Goal: Information Seeking & Learning: Learn about a topic

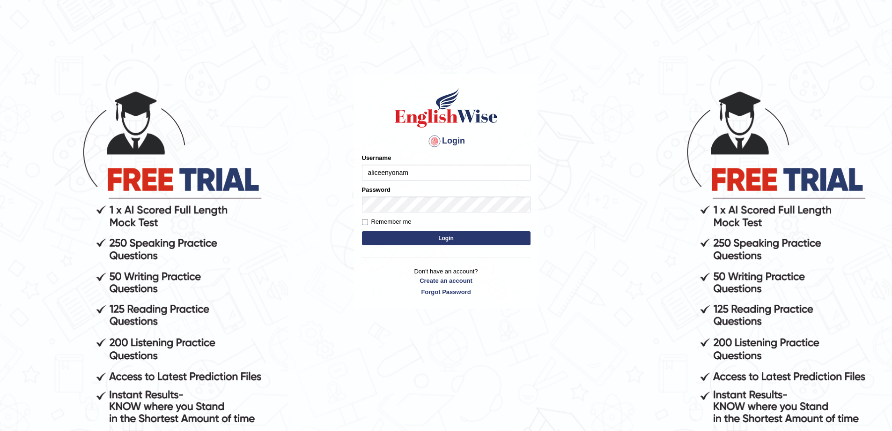
type input "aliceenyonam"
click at [362, 231] on button "Login" at bounding box center [446, 238] width 169 height 14
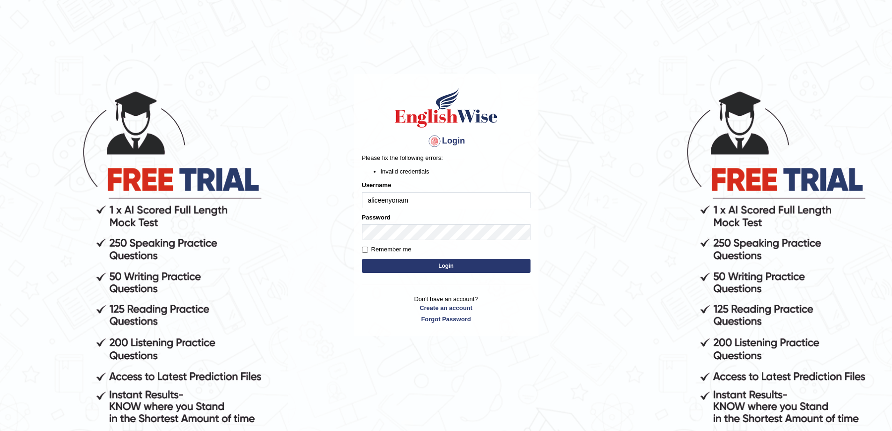
drag, startPoint x: 418, startPoint y: 200, endPoint x: 305, endPoint y: 213, distance: 113.7
click at [305, 213] on body "Login Please fix the following errors: Invalid credentials Username aliceenyona…" at bounding box center [446, 260] width 892 height 431
type input "Aliceenyonam"
click at [362, 259] on button "Login" at bounding box center [446, 266] width 169 height 14
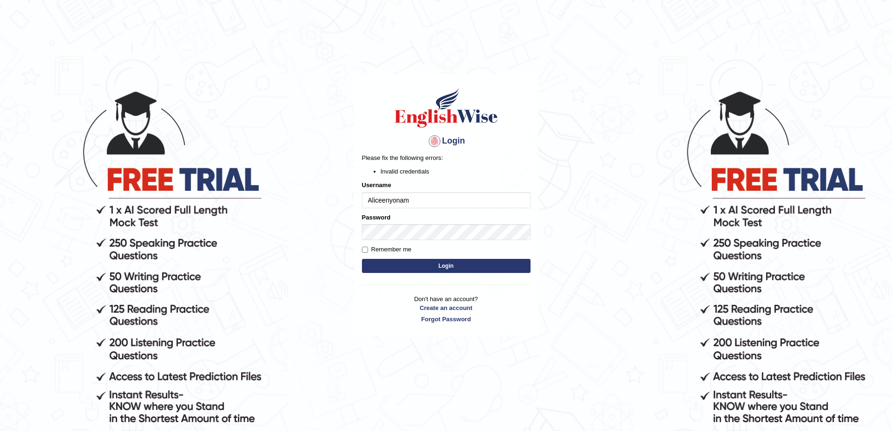
click at [266, 247] on body "Login Please fix the following errors: Invalid credentials Username Aliceenyona…" at bounding box center [446, 260] width 892 height 431
click at [362, 259] on button "Login" at bounding box center [446, 266] width 169 height 14
drag, startPoint x: 428, startPoint y: 199, endPoint x: 292, endPoint y: 199, distance: 135.9
click at [293, 199] on body "Login Please fix the following errors: Invalid credentials Username Aliceenyona…" at bounding box center [446, 260] width 892 height 431
type input "Aliceenyonam"
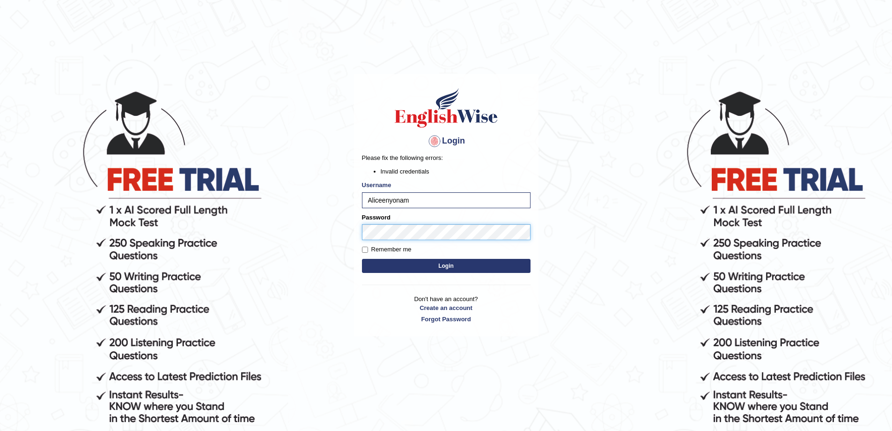
click at [201, 252] on body "Login Please fix the following errors: Invalid credentials Username Aliceenyona…" at bounding box center [446, 260] width 892 height 431
click at [362, 259] on button "Login" at bounding box center [446, 266] width 169 height 14
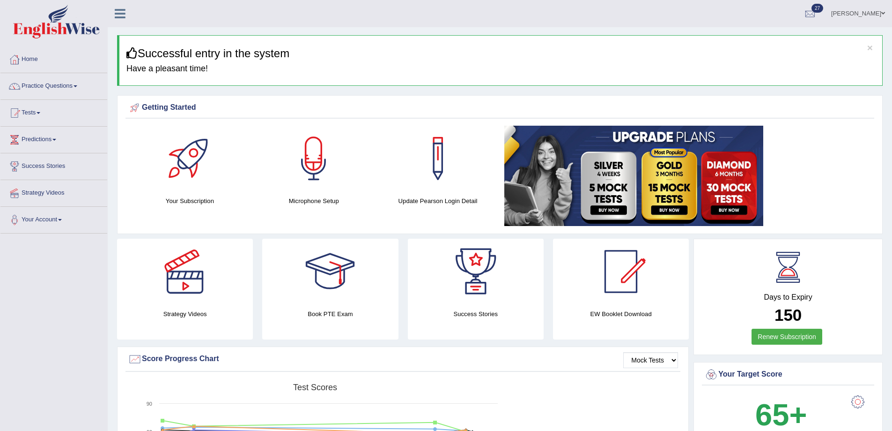
click at [45, 84] on link "Practice Questions" at bounding box center [53, 84] width 107 height 23
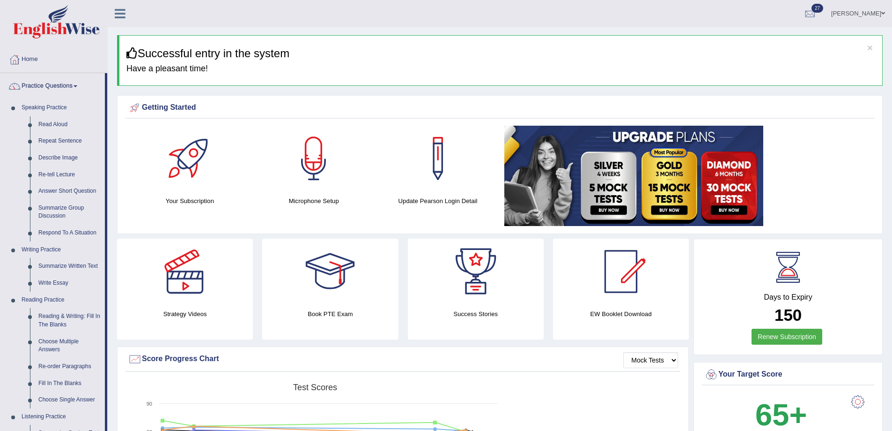
click at [44, 85] on link "Practice Questions" at bounding box center [52, 84] width 104 height 23
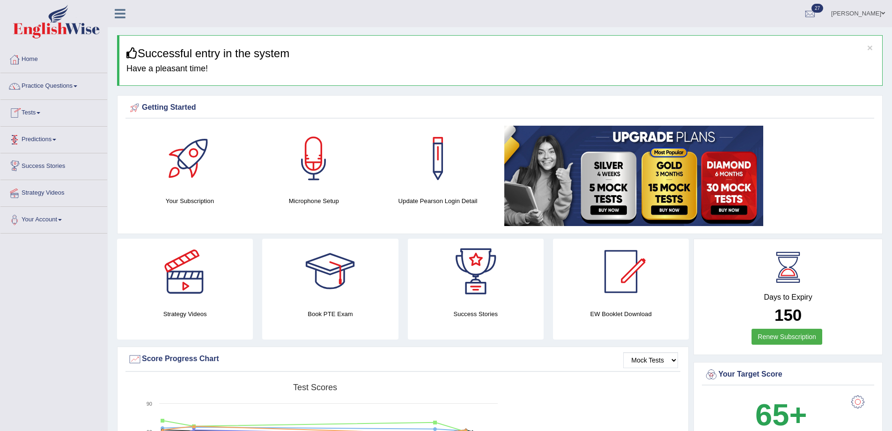
click at [36, 111] on link "Tests" at bounding box center [53, 111] width 107 height 23
click at [37, 134] on link "Take Practice Sectional Test" at bounding box center [61, 134] width 88 height 17
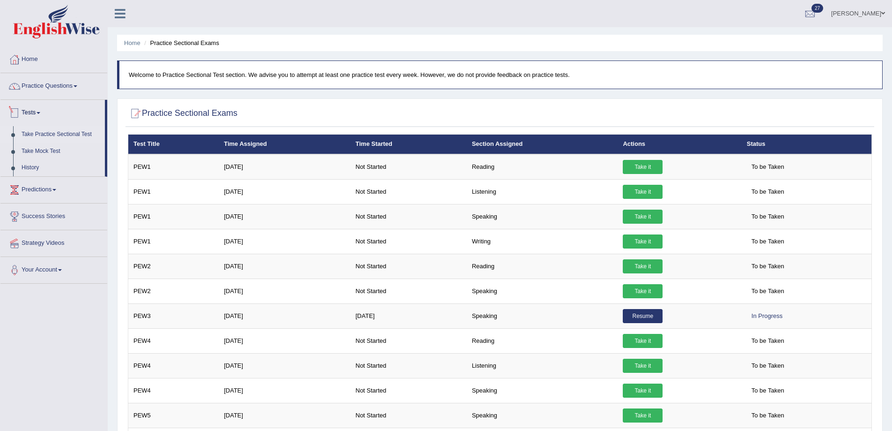
click at [58, 82] on link "Practice Questions" at bounding box center [53, 84] width 107 height 23
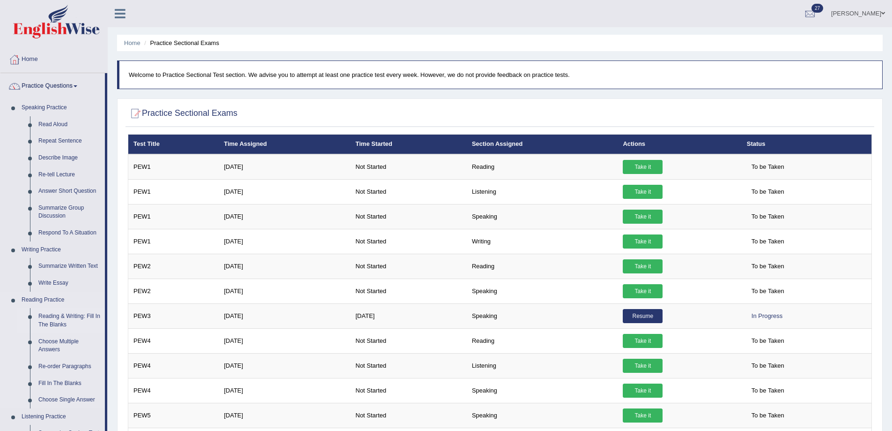
click at [57, 316] on link "Reading & Writing: Fill In The Blanks" at bounding box center [69, 320] width 71 height 25
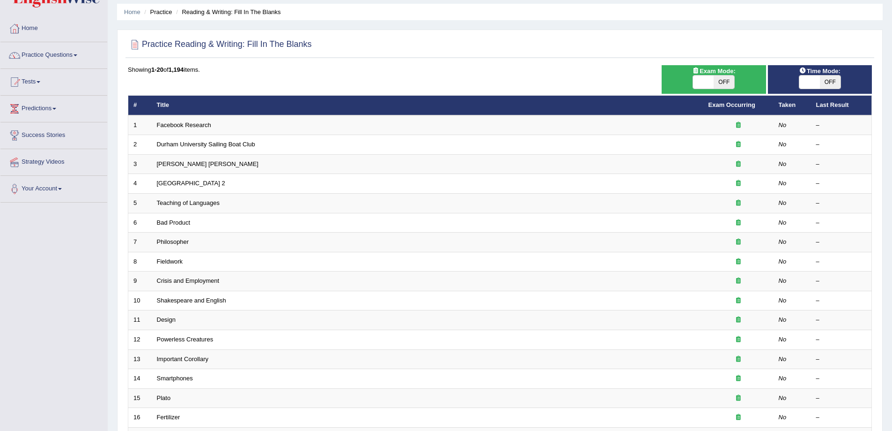
scroll to position [4, 0]
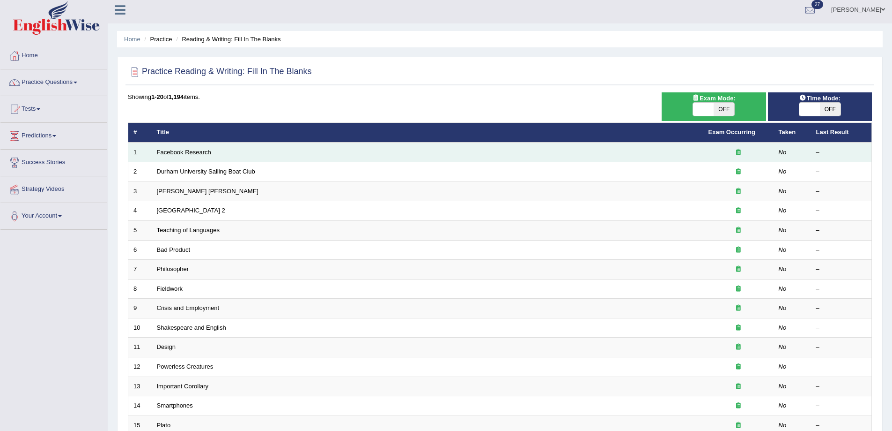
click at [201, 150] on link "Facebook Research" at bounding box center [184, 152] width 54 height 7
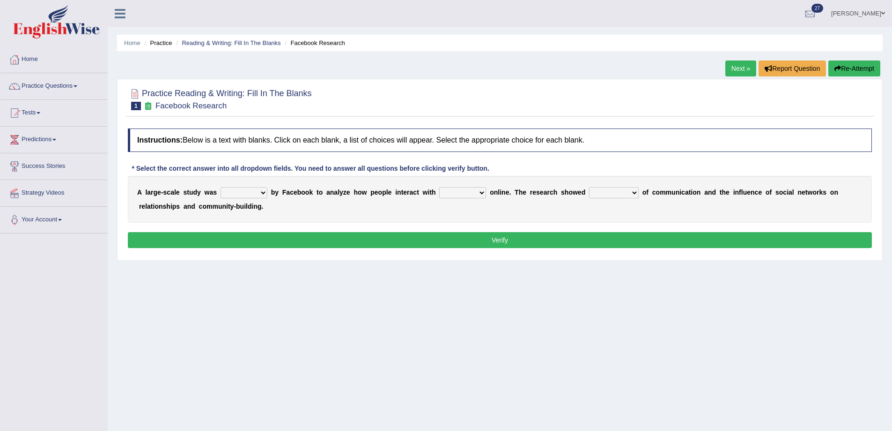
click at [263, 193] on select "surveyed had asked made" at bounding box center [244, 192] width 47 height 11
select select "made"
click at [221, 187] on select "surveyed had asked made" at bounding box center [244, 192] width 47 height 11
click at [460, 191] on select "together all each other another" at bounding box center [462, 192] width 47 height 11
select select "each other"
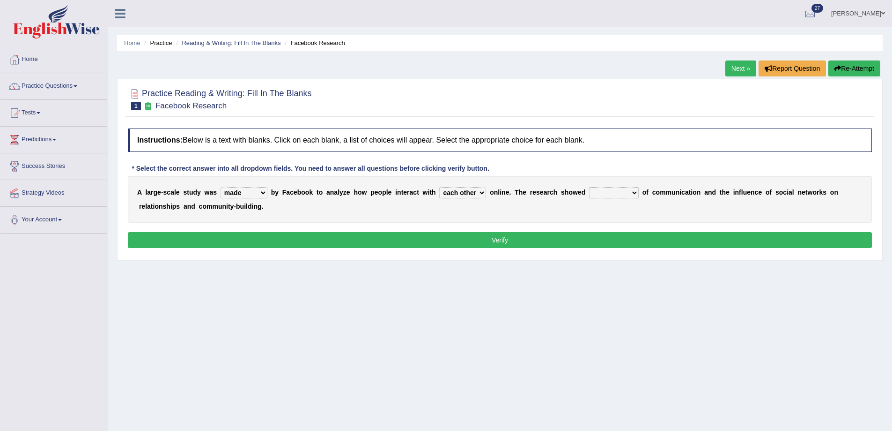
click at [439, 187] on select "together all each other another" at bounding box center [462, 192] width 47 height 11
click at [602, 190] on select "advantages standards fellowships patterns" at bounding box center [614, 192] width 50 height 11
select select "advantages"
click at [589, 187] on select "advantages standards fellowships patterns" at bounding box center [614, 192] width 50 height 11
click at [557, 242] on button "Verify" at bounding box center [500, 240] width 744 height 16
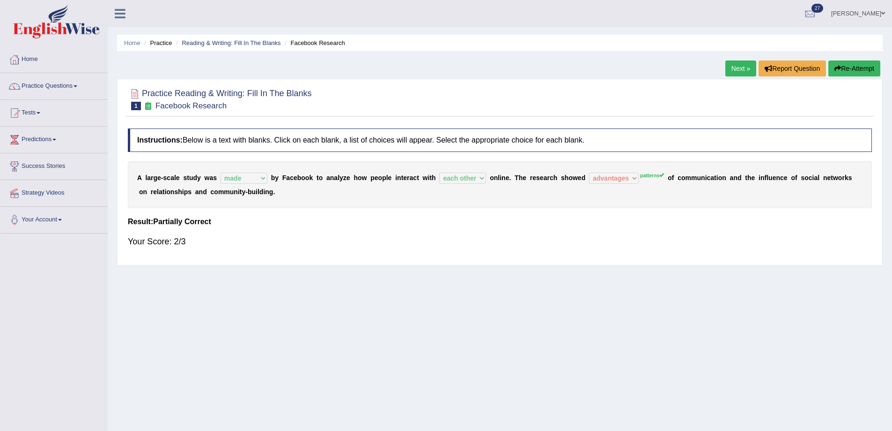
click at [732, 68] on link "Next »" at bounding box center [741, 68] width 31 height 16
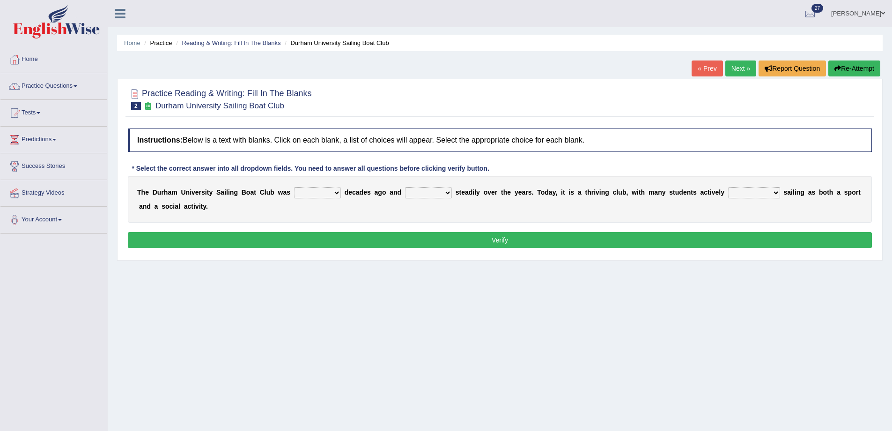
click at [315, 194] on select "found fund founded find" at bounding box center [317, 192] width 47 height 11
select select "founded"
click at [294, 187] on select "found fund founded find" at bounding box center [317, 192] width 47 height 11
click at [425, 190] on select "grow growing has grown grown" at bounding box center [428, 192] width 47 height 11
select select "growing"
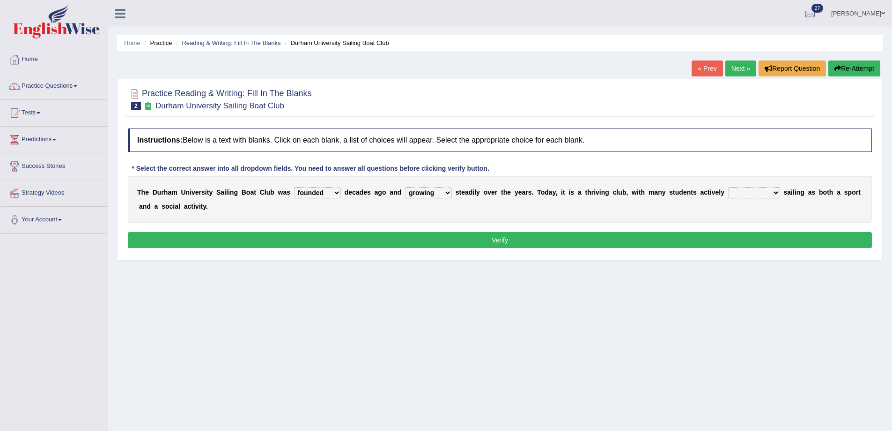
click at [405, 187] on select "grow growing has grown grown" at bounding box center [428, 192] width 47 height 11
click at [744, 193] on select "enjoy enjoyed are enjoying enjoying" at bounding box center [754, 192] width 52 height 11
select select "enjoying"
click at [728, 187] on select "enjoy enjoyed are enjoying enjoying" at bounding box center [754, 192] width 52 height 11
click at [717, 234] on button "Verify" at bounding box center [500, 240] width 744 height 16
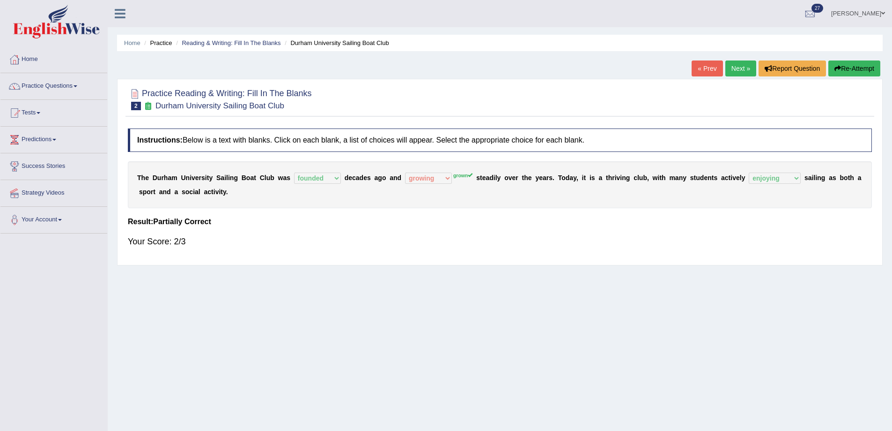
click at [735, 63] on link "Next »" at bounding box center [741, 68] width 31 height 16
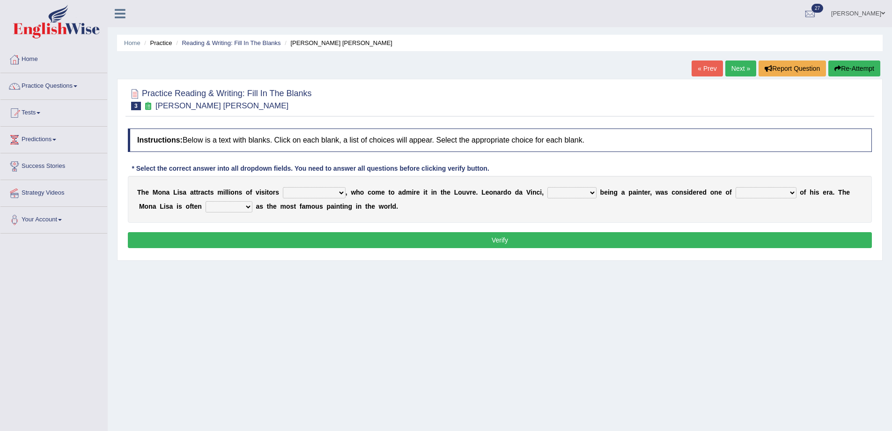
click at [327, 193] on select "around the year the all year all year round per year" at bounding box center [314, 192] width 63 height 11
select select "all year round"
click at [283, 187] on select "around the year the all year all year round per year" at bounding box center [314, 192] width 63 height 11
click at [565, 191] on select "rather than as much as as well as as long as" at bounding box center [572, 192] width 49 height 11
select select "as well as"
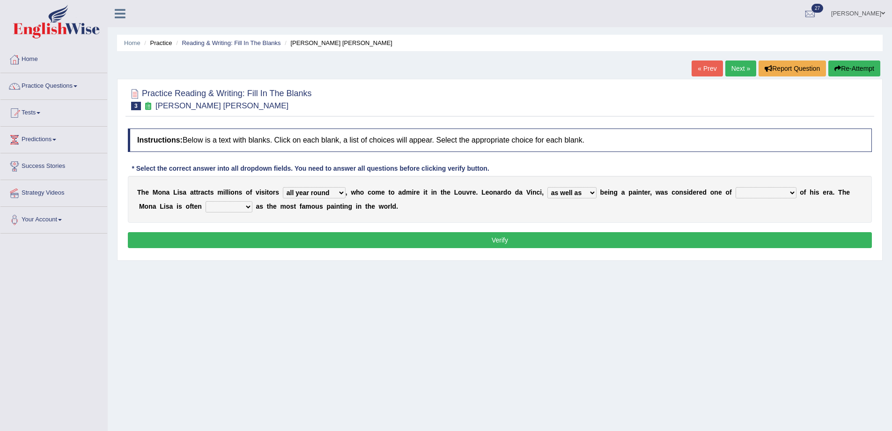
click at [548, 187] on select "rather than as much as as well as as long as" at bounding box center [572, 192] width 49 height 11
click at [746, 192] on select "better artists artist the better artist the best artists" at bounding box center [766, 192] width 61 height 11
select select "the best artists"
click at [736, 187] on select "better artists artist the better artist the best artists" at bounding box center [766, 192] width 61 height 11
click at [337, 192] on select "around the year the all year all year round per year" at bounding box center [314, 192] width 63 height 11
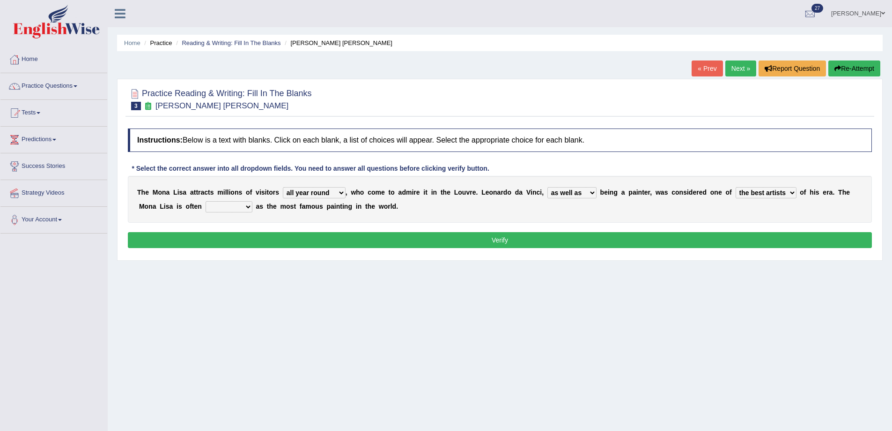
select select "per year"
click at [283, 187] on select "around the year the all year all year round per year" at bounding box center [314, 192] width 63 height 11
click at [338, 237] on button "Verify" at bounding box center [500, 240] width 744 height 16
click at [225, 207] on select "classified suggested predicted described" at bounding box center [229, 206] width 47 height 11
select select "described"
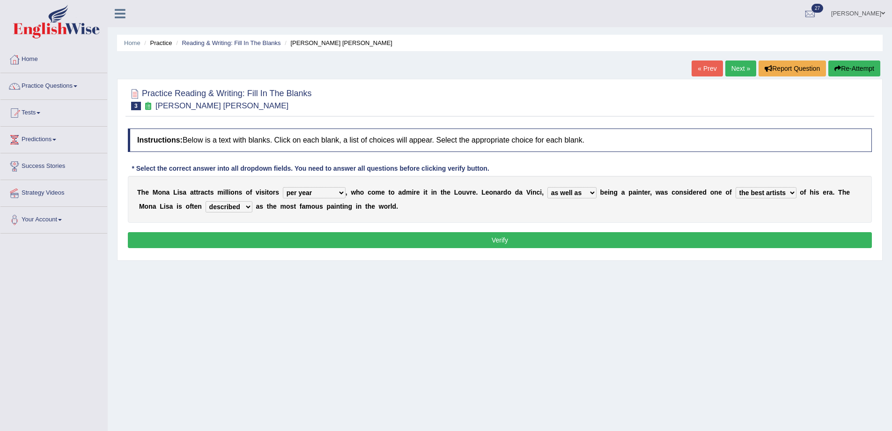
click at [206, 201] on select "classified suggested predicted described" at bounding box center [229, 206] width 47 height 11
click at [241, 233] on button "Verify" at bounding box center [500, 240] width 744 height 16
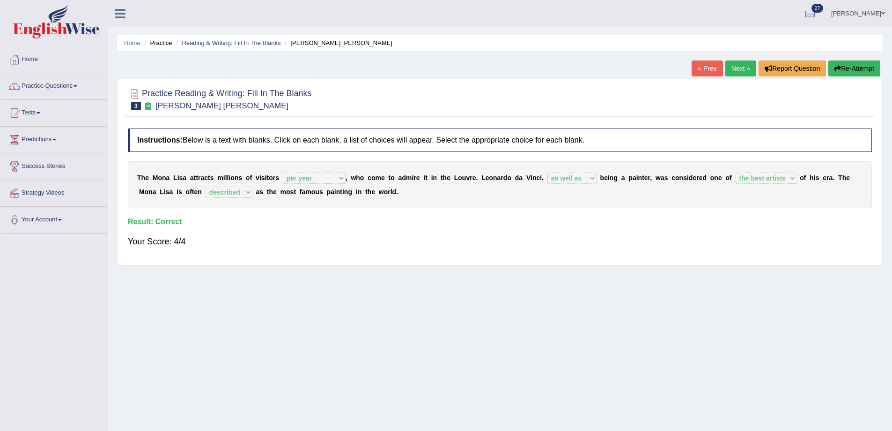
click at [738, 67] on link "Next »" at bounding box center [741, 68] width 31 height 16
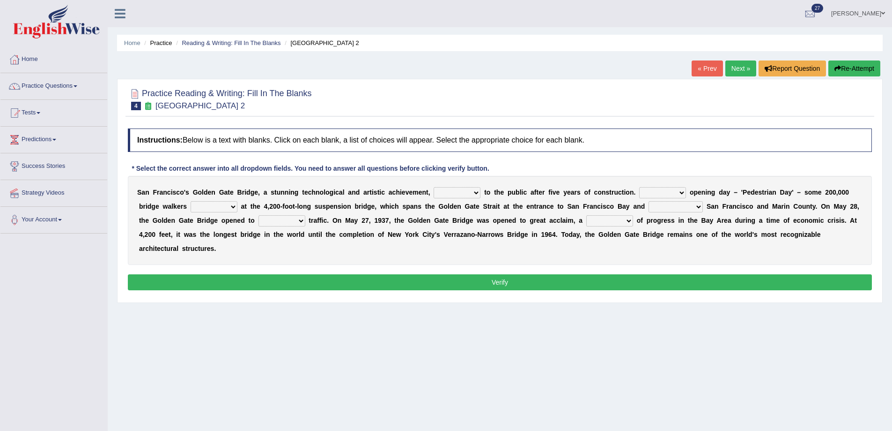
click at [456, 194] on select "opens closes appears equals" at bounding box center [457, 192] width 47 height 11
select select "opens"
click at [434, 187] on select "opens closes appears equals" at bounding box center [457, 192] width 47 height 11
click at [668, 192] on select "On During Since When" at bounding box center [662, 192] width 47 height 11
select select "On"
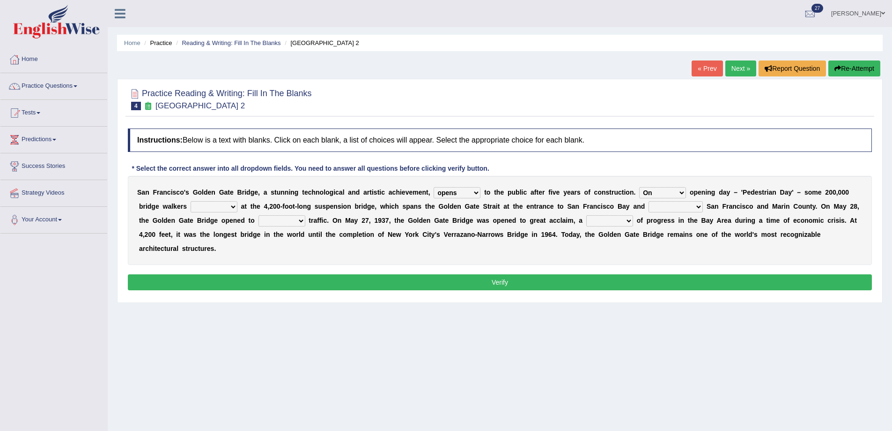
click at [639, 187] on select "On During Since When" at bounding box center [662, 192] width 47 height 11
click at [224, 206] on select "stationed looked marveled laughed" at bounding box center [214, 206] width 47 height 11
select select "marveled"
click at [191, 201] on select "stationed looked marveled laughed" at bounding box center [214, 206] width 47 height 11
click at [663, 208] on select "separates connects channels differentiates" at bounding box center [676, 206] width 54 height 11
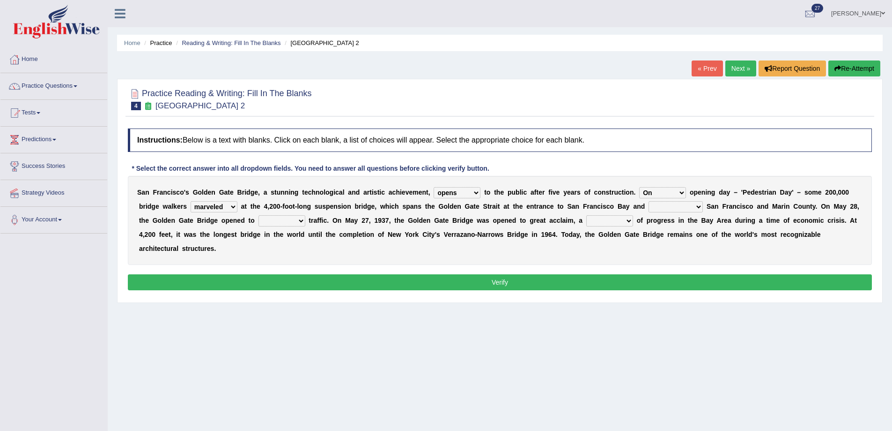
select select "connects"
click at [649, 201] on select "separates connects channels differentiates" at bounding box center [676, 206] width 54 height 11
click at [282, 218] on select "aquatic vehicular airborne watertight" at bounding box center [282, 220] width 47 height 11
select select "vehicular"
click at [259, 215] on select "aquatic vehicular airborne watertight" at bounding box center [282, 220] width 47 height 11
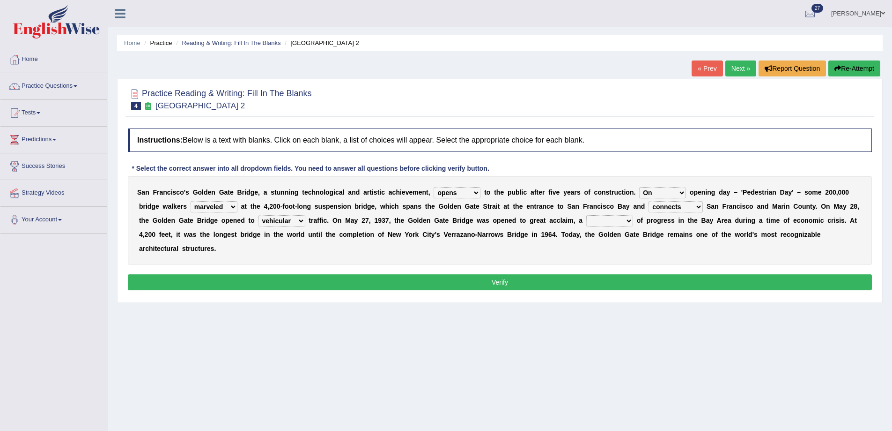
click at [610, 221] on select "denial symbol technique yield" at bounding box center [610, 220] width 47 height 11
select select "symbol"
click at [587, 215] on select "denial symbol technique yield" at bounding box center [610, 220] width 47 height 11
click at [552, 279] on button "Verify" at bounding box center [500, 282] width 744 height 16
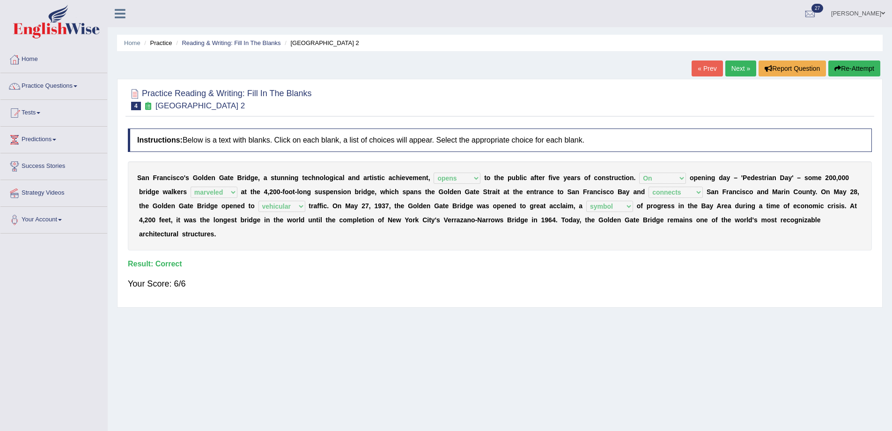
click at [737, 68] on link "Next »" at bounding box center [741, 68] width 31 height 16
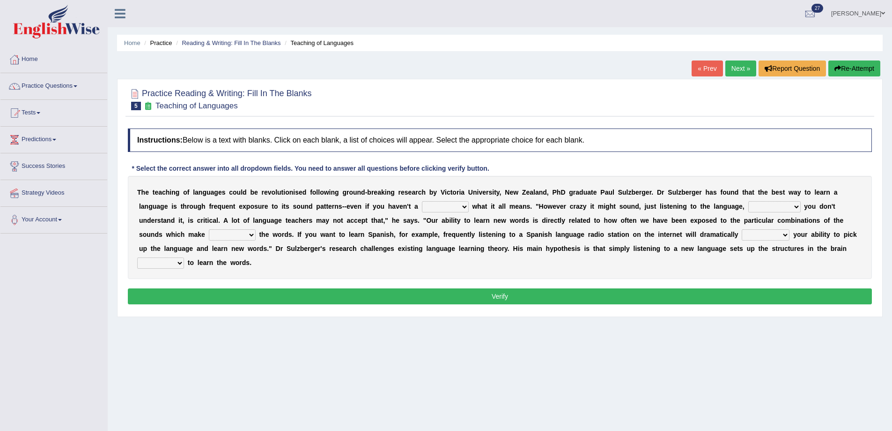
click at [446, 205] on select "dew claw clue due" at bounding box center [445, 206] width 47 height 11
click at [422, 201] on select "dew claw clue due" at bounding box center [445, 206] width 47 height 11
click at [459, 208] on select "dew claw clue due" at bounding box center [445, 206] width 47 height 11
select select "clue"
click at [422, 201] on select "dew claw clue due" at bounding box center [445, 206] width 47 height 11
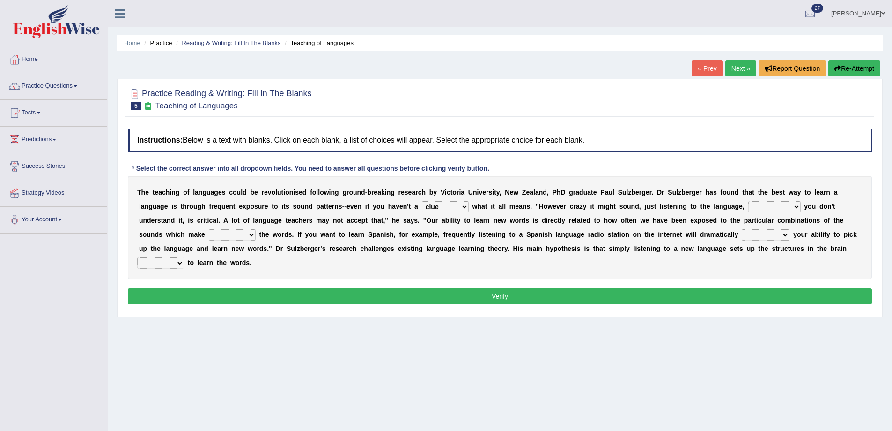
click at [772, 204] on select "but also all together even though if so" at bounding box center [775, 206] width 52 height 11
select select "even though"
click at [749, 201] on select "but also all together even though if so" at bounding box center [775, 206] width 52 height 11
click at [225, 233] on select "down up of on" at bounding box center [232, 234] width 47 height 11
select select "up"
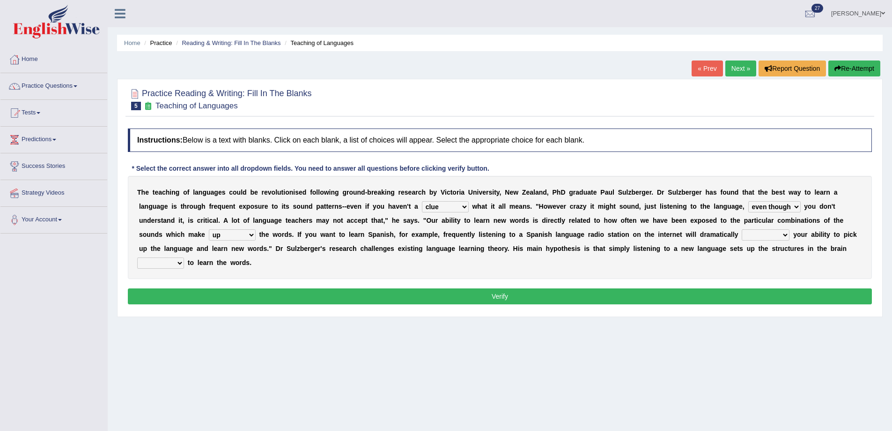
click at [209, 229] on select "down up of on" at bounding box center [232, 234] width 47 height 11
click at [766, 236] on select "evaluate exaggerate describe boost" at bounding box center [766, 234] width 48 height 11
select select "boost"
click at [742, 229] on select "evaluate exaggerate describe boost" at bounding box center [766, 234] width 48 height 11
click at [170, 264] on select "requiring required directed to require" at bounding box center [160, 262] width 47 height 11
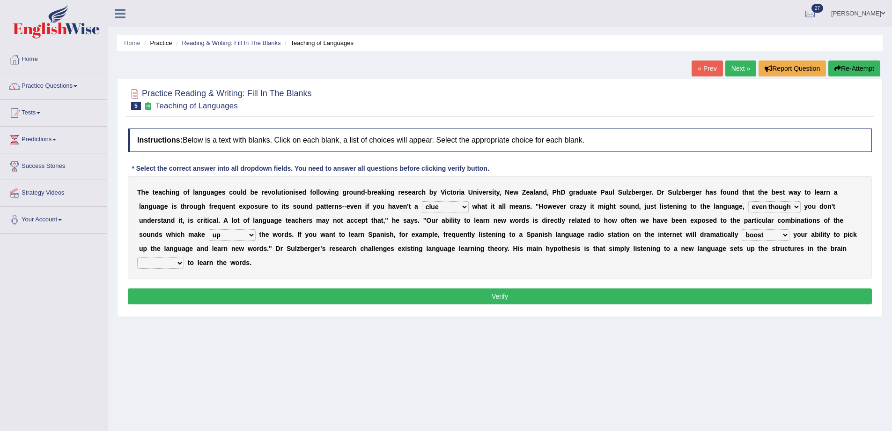
select select "requiring"
click at [137, 257] on select "requiring required directed to require" at bounding box center [160, 262] width 47 height 11
click at [168, 297] on button "Verify" at bounding box center [500, 296] width 744 height 16
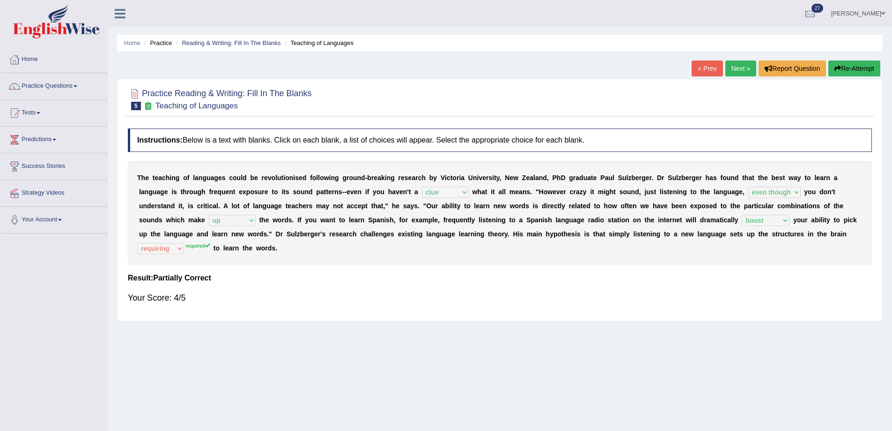
click at [738, 66] on link "Next »" at bounding box center [741, 68] width 31 height 16
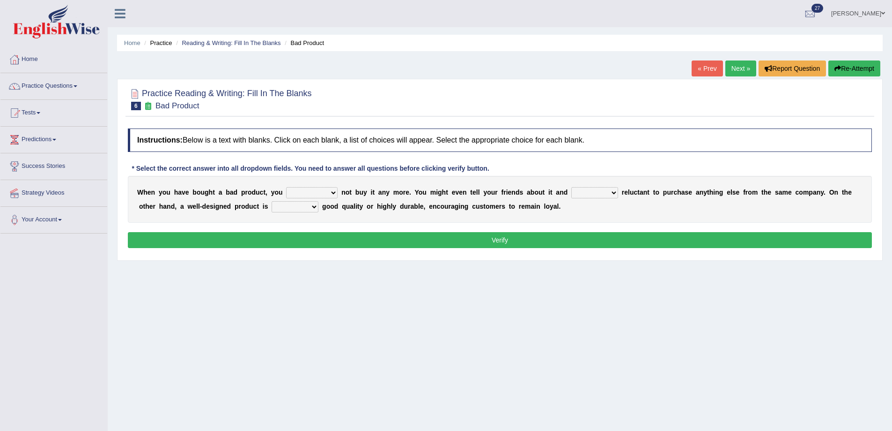
click at [312, 193] on select "would have should have should" at bounding box center [312, 192] width 52 height 11
select select "should"
click at [286, 187] on select "would have should have should" at bounding box center [312, 192] width 52 height 11
click at [592, 191] on select "is are be being" at bounding box center [595, 192] width 47 height 11
click at [572, 187] on select "is are be being" at bounding box center [595, 192] width 47 height 11
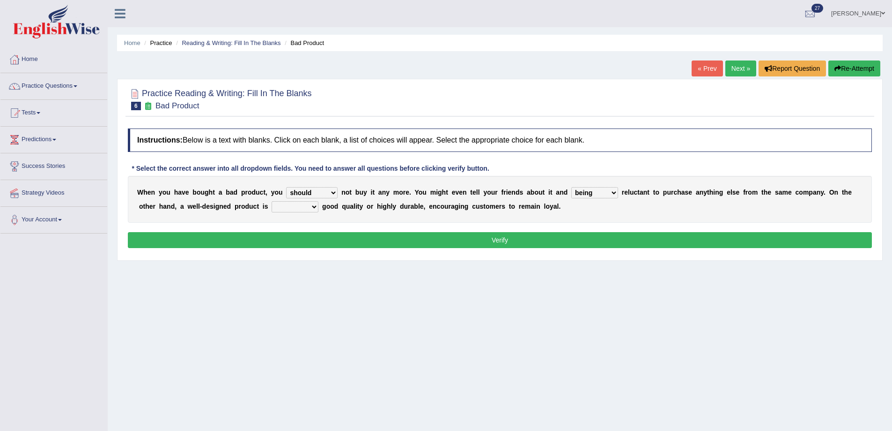
click at [609, 193] on select "is are be being" at bounding box center [595, 192] width 47 height 11
select select "be"
click at [572, 187] on select "is are be being" at bounding box center [595, 192] width 47 height 11
click at [284, 204] on select "both also neither either" at bounding box center [295, 206] width 47 height 11
select select "both"
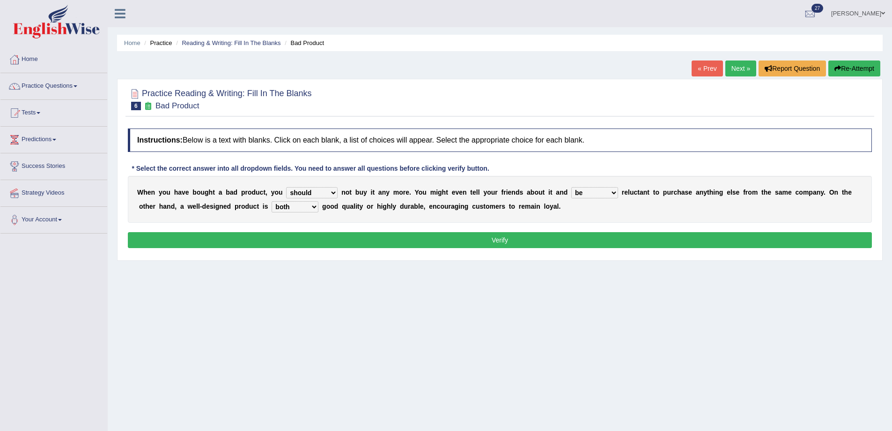
click at [272, 201] on select "both also neither either" at bounding box center [295, 206] width 47 height 11
click at [292, 235] on button "Verify" at bounding box center [500, 240] width 744 height 16
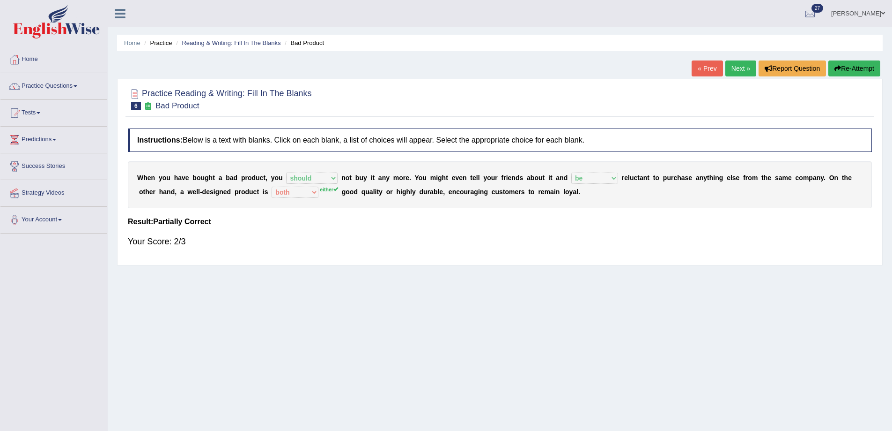
click at [736, 64] on link "Next »" at bounding box center [741, 68] width 31 height 16
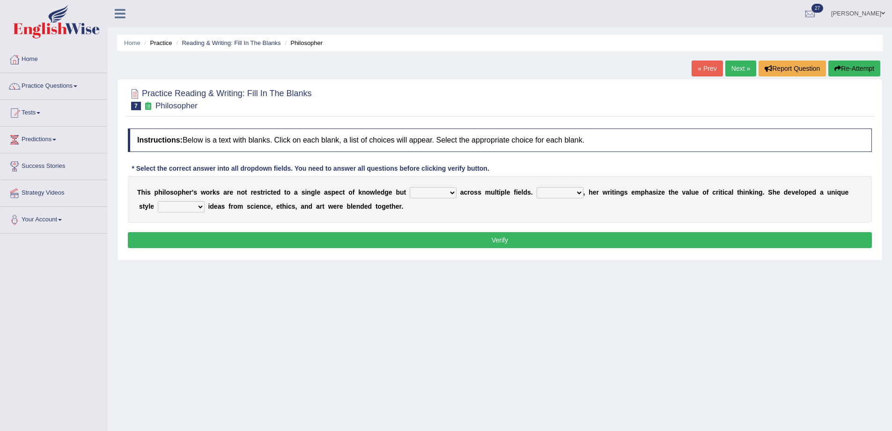
click at [428, 193] on select "constrain contain assemble extend" at bounding box center [433, 192] width 47 height 11
select select "extend"
click at [410, 187] on select "constrain contain assemble extend" at bounding box center [433, 192] width 47 height 11
click at [579, 192] on select "Rather So Moreover Likely" at bounding box center [560, 192] width 47 height 11
select select "So"
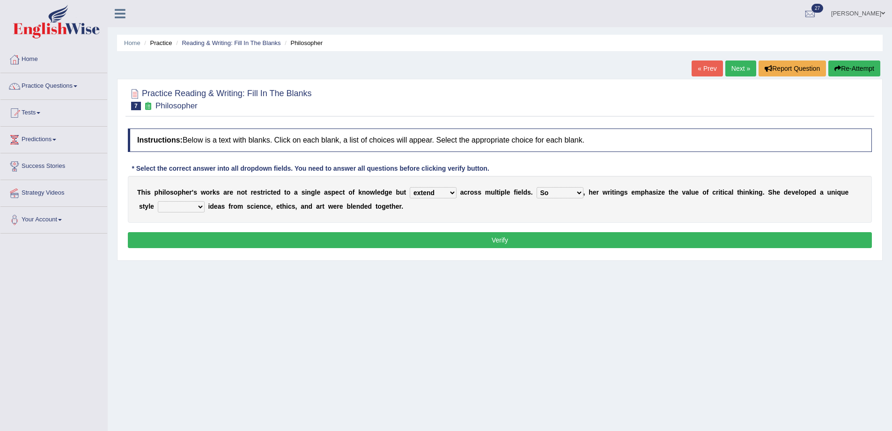
click at [537, 187] on select "Rather So Moreover Likely" at bounding box center [560, 192] width 47 height 11
click at [184, 202] on select "in that that which in which" at bounding box center [181, 206] width 47 height 11
click at [158, 201] on select "in that that which in which" at bounding box center [181, 206] width 47 height 11
click at [196, 205] on select "in that that which in which" at bounding box center [181, 206] width 47 height 11
select select "which"
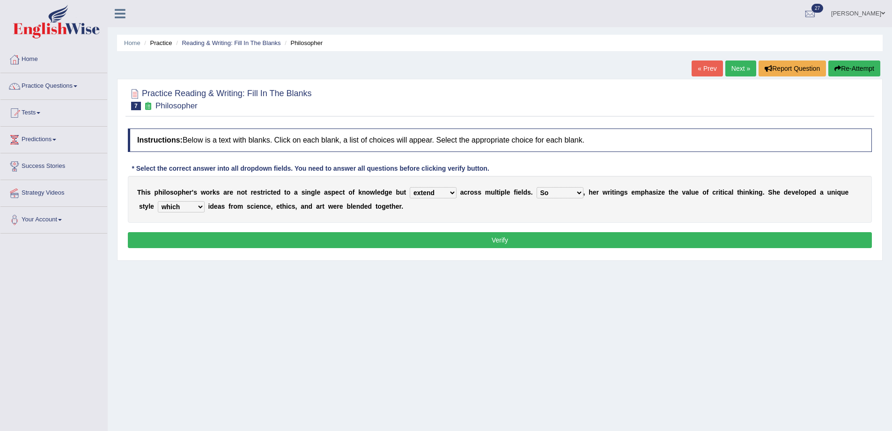
click at [158, 201] on select "in that that which in which" at bounding box center [181, 206] width 47 height 11
click at [186, 238] on button "Verify" at bounding box center [500, 240] width 744 height 16
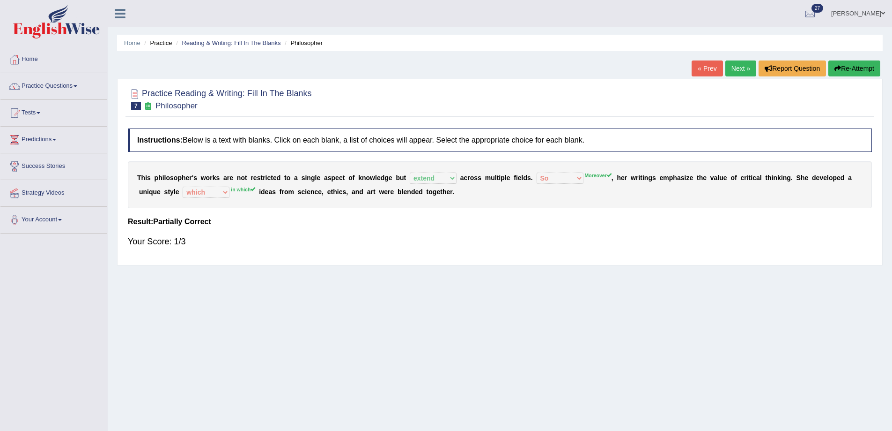
click at [731, 66] on link "Next »" at bounding box center [741, 68] width 31 height 16
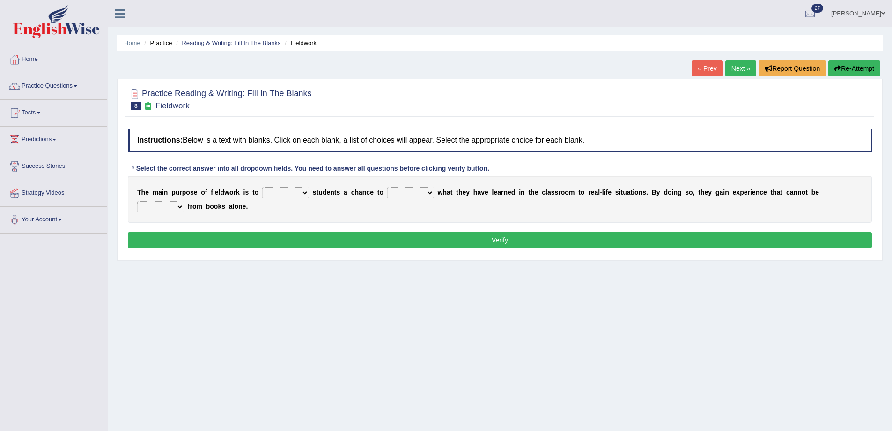
click at [275, 191] on select "resemble stow rave offer" at bounding box center [285, 192] width 47 height 11
select select "offer"
click at [262, 187] on select "resemble stow rave offer" at bounding box center [285, 192] width 47 height 11
click at [407, 191] on select "compare align apply dismount" at bounding box center [410, 192] width 47 height 11
select select "apply"
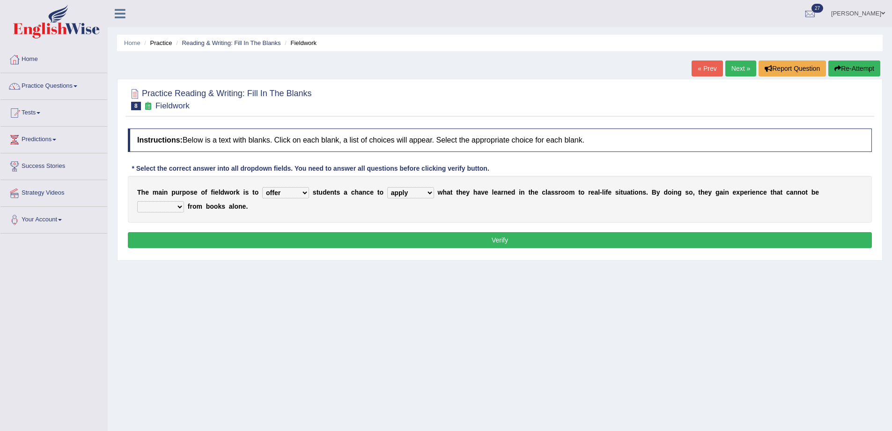
click at [387, 187] on select "compare align apply dismount" at bounding box center [410, 192] width 47 height 11
click at [176, 207] on select "originated prepared obtained touted" at bounding box center [160, 206] width 47 height 11
select select "obtained"
click at [137, 201] on select "originated prepared obtained touted" at bounding box center [160, 206] width 47 height 11
click at [186, 238] on button "Verify" at bounding box center [500, 240] width 744 height 16
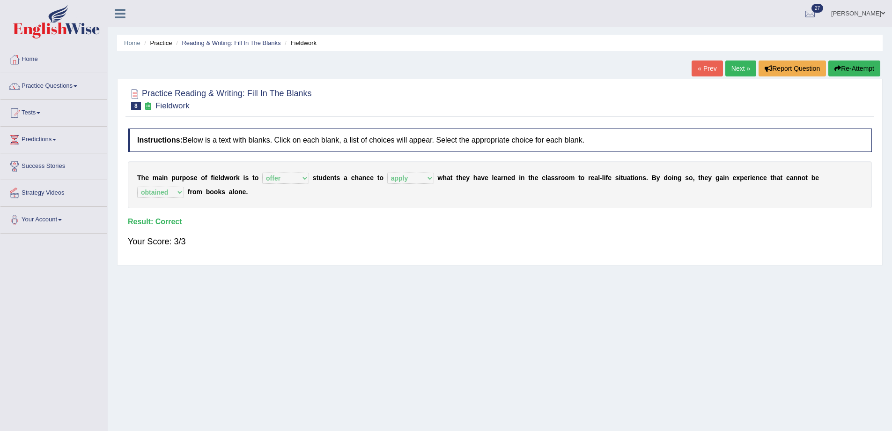
click at [733, 62] on link "Next »" at bounding box center [741, 68] width 31 height 16
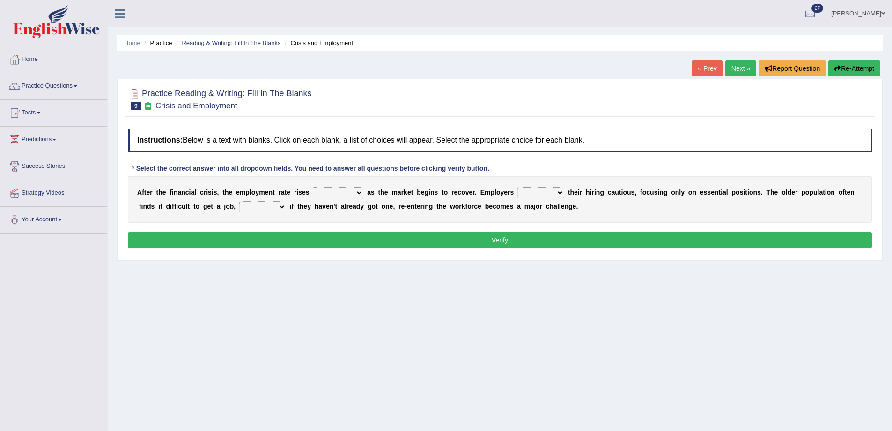
click at [340, 193] on select "normally conversely strenuously sharply" at bounding box center [338, 192] width 51 height 11
select select "sharply"
click at [313, 187] on select "normally conversely strenuously sharply" at bounding box center [338, 192] width 51 height 11
click at [537, 192] on select "keeping kept keep are kept" at bounding box center [541, 192] width 47 height 11
select select "kept"
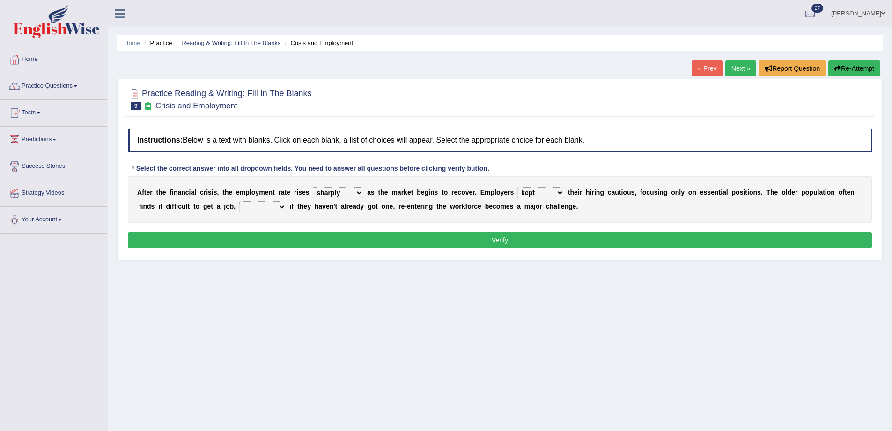
click at [518, 187] on select "keeping kept keep are kept" at bounding box center [541, 192] width 47 height 11
click at [263, 208] on select "although while then because" at bounding box center [262, 206] width 47 height 11
select select "because"
click at [239, 201] on select "although while then because" at bounding box center [262, 206] width 47 height 11
click at [270, 241] on button "Verify" at bounding box center [500, 240] width 744 height 16
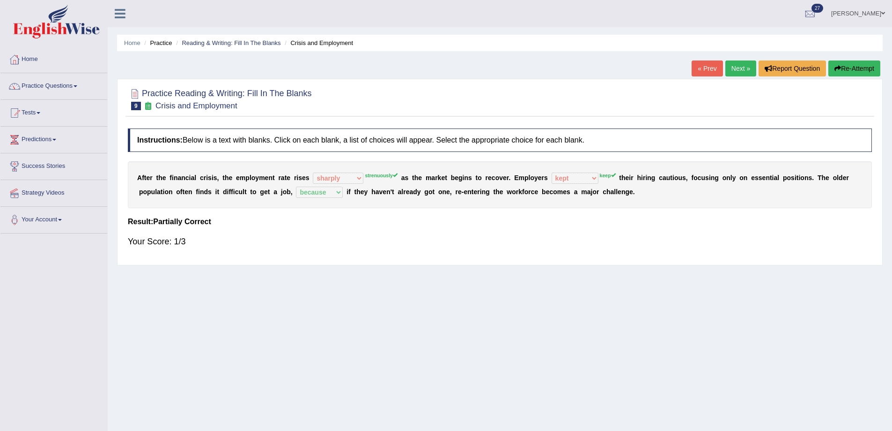
click at [732, 64] on link "Next »" at bounding box center [741, 68] width 31 height 16
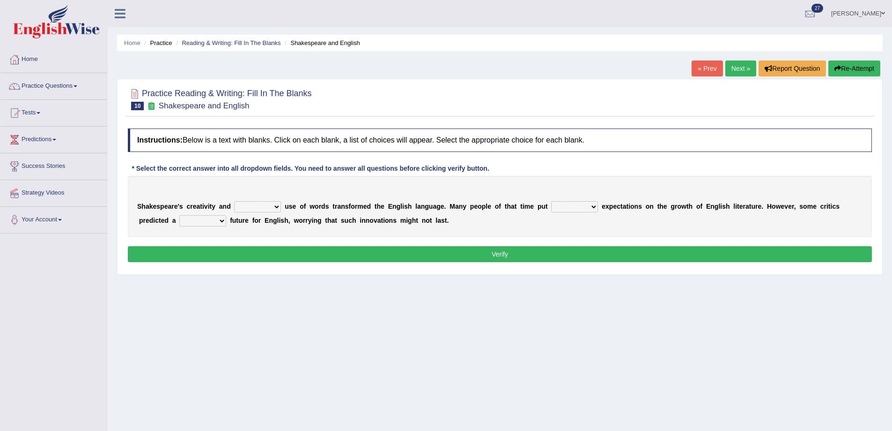
click at [251, 205] on select "idealized intensive fancied inventive" at bounding box center [257, 206] width 47 height 11
select select "intensive"
click at [234, 201] on select "idealized intensive fancied inventive" at bounding box center [257, 206] width 47 height 11
click at [571, 206] on select "wide much high more" at bounding box center [574, 206] width 47 height 11
select select "much"
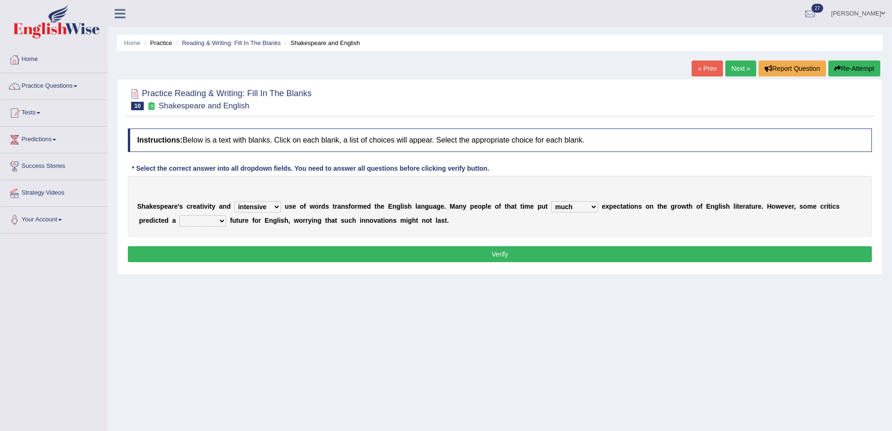
click at [551, 201] on select "wide much high more" at bounding box center [574, 206] width 47 height 11
click at [198, 221] on select "monetary promising irresistible daunting" at bounding box center [202, 220] width 47 height 11
select select "promising"
click at [179, 215] on select "monetary promising irresistible daunting" at bounding box center [202, 220] width 47 height 11
click at [190, 254] on button "Verify" at bounding box center [500, 254] width 744 height 16
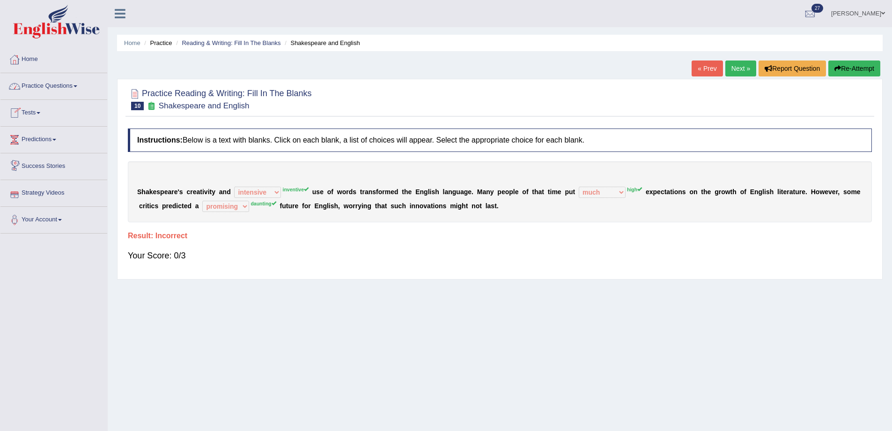
click at [737, 66] on link "Next »" at bounding box center [741, 68] width 31 height 16
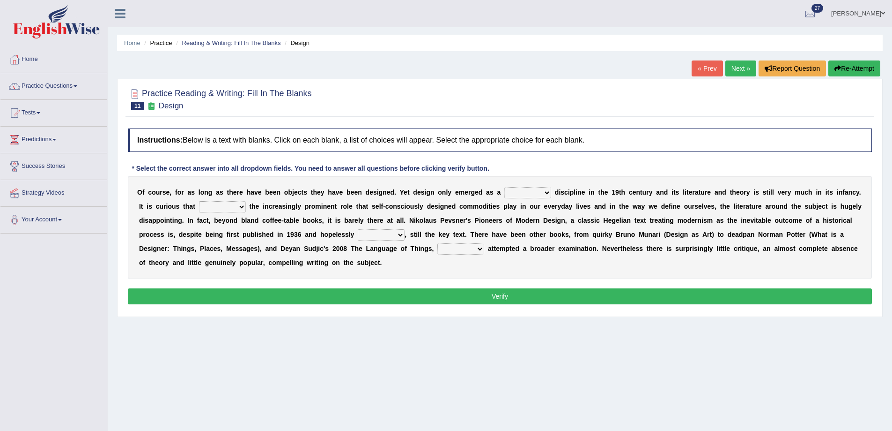
click at [521, 194] on select "bilateral ubiquitous foremost dedicated" at bounding box center [528, 192] width 47 height 11
select select "foremost"
click at [505, 187] on select "bilateral ubiquitous foremost dedicated" at bounding box center [528, 192] width 47 height 11
click at [375, 234] on select "dates dating date dated" at bounding box center [381, 234] width 47 height 11
select select "date"
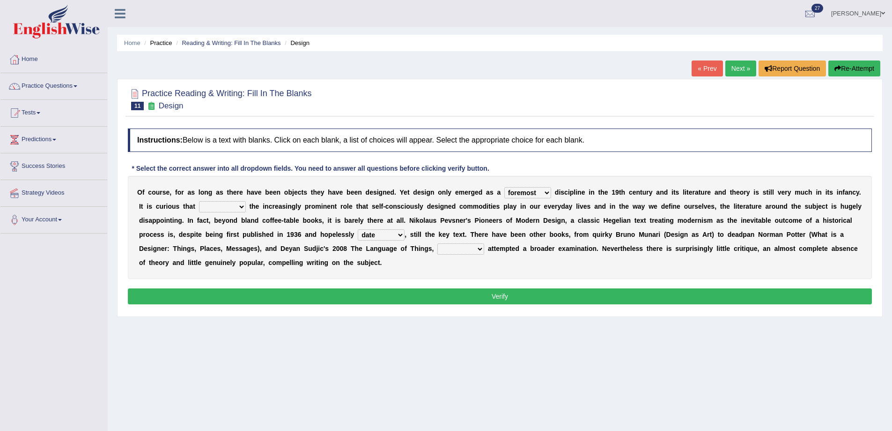
click at [358, 229] on select "dates dating date dated" at bounding box center [381, 234] width 47 height 11
click at [459, 248] on select "which then however as" at bounding box center [461, 248] width 47 height 11
select select "which"
click at [438, 243] on select "which then however as" at bounding box center [461, 248] width 47 height 11
click at [232, 207] on select "since despite within through" at bounding box center [222, 206] width 47 height 11
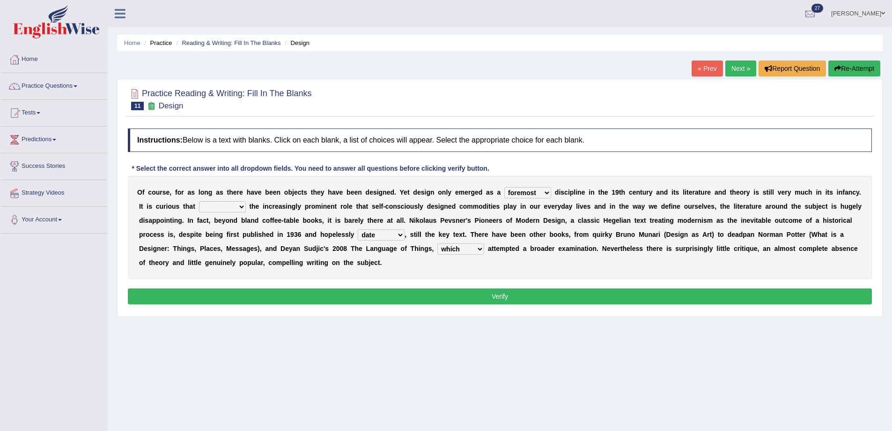
select select "despite"
click at [199, 201] on select "since despite within through" at bounding box center [222, 206] width 47 height 11
click at [476, 296] on button "Verify" at bounding box center [500, 296] width 744 height 16
